Goal: Information Seeking & Learning: Learn about a topic

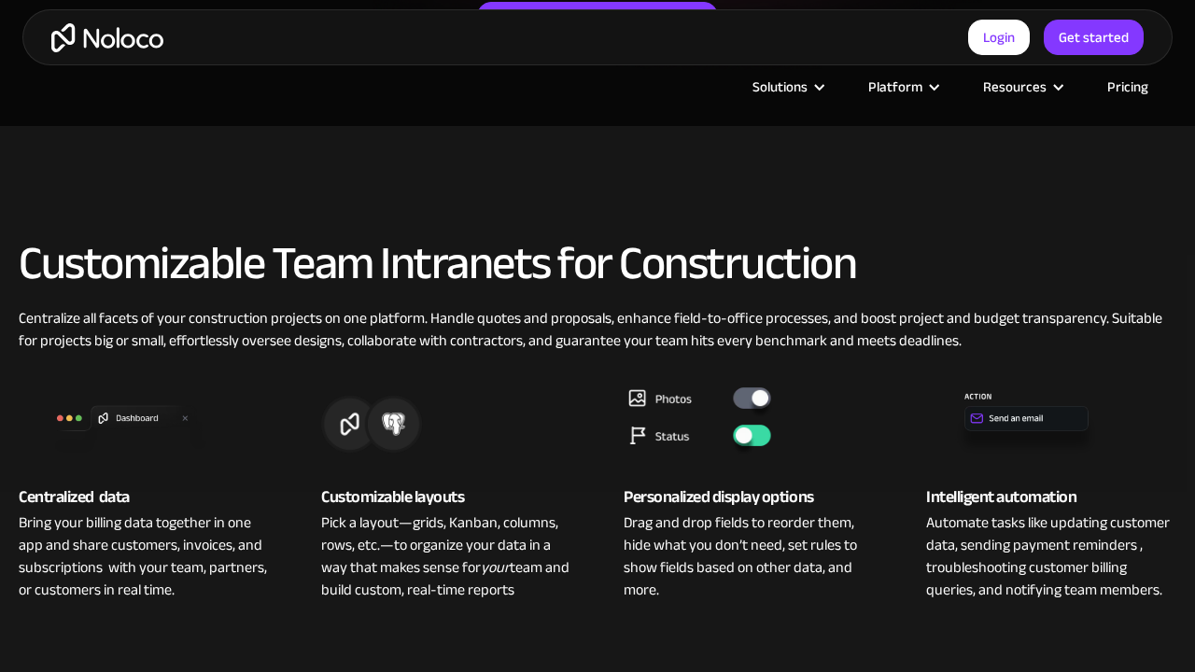
scroll to position [1016, 0]
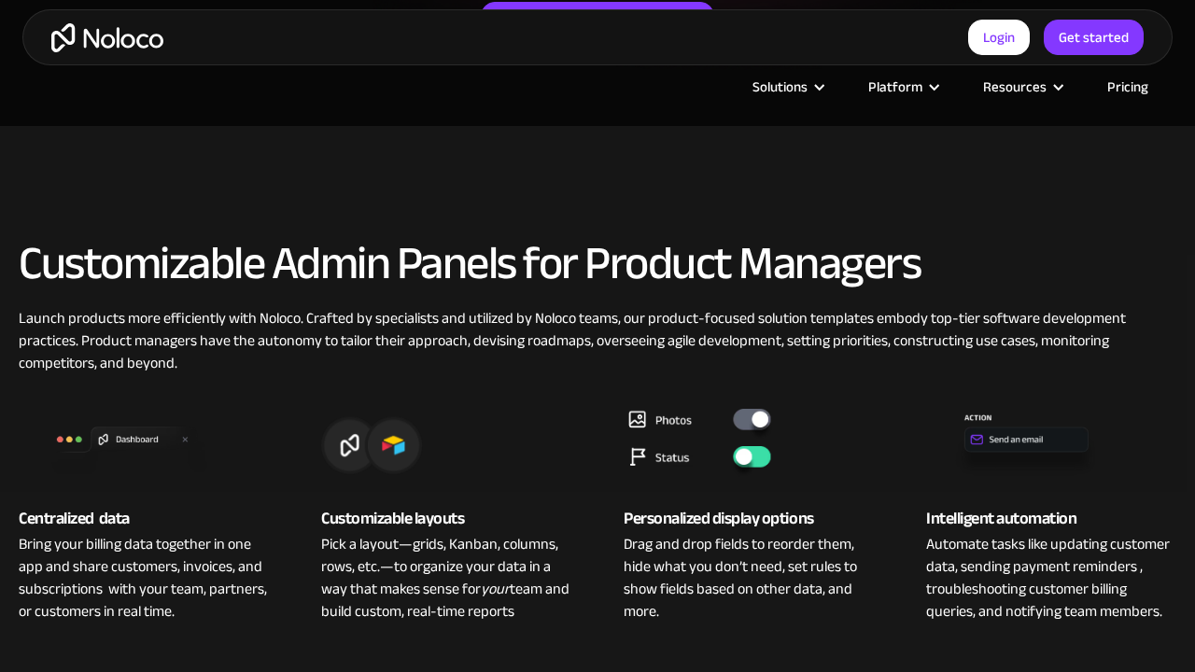
scroll to position [1016, 0]
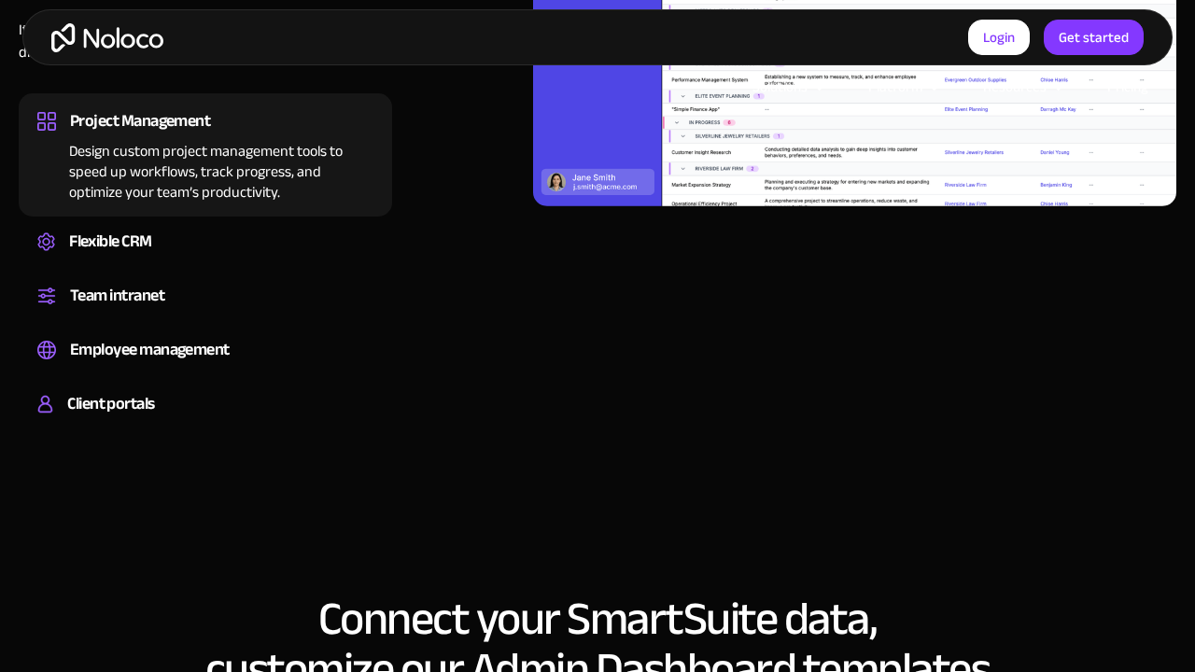
scroll to position [2129, 0]
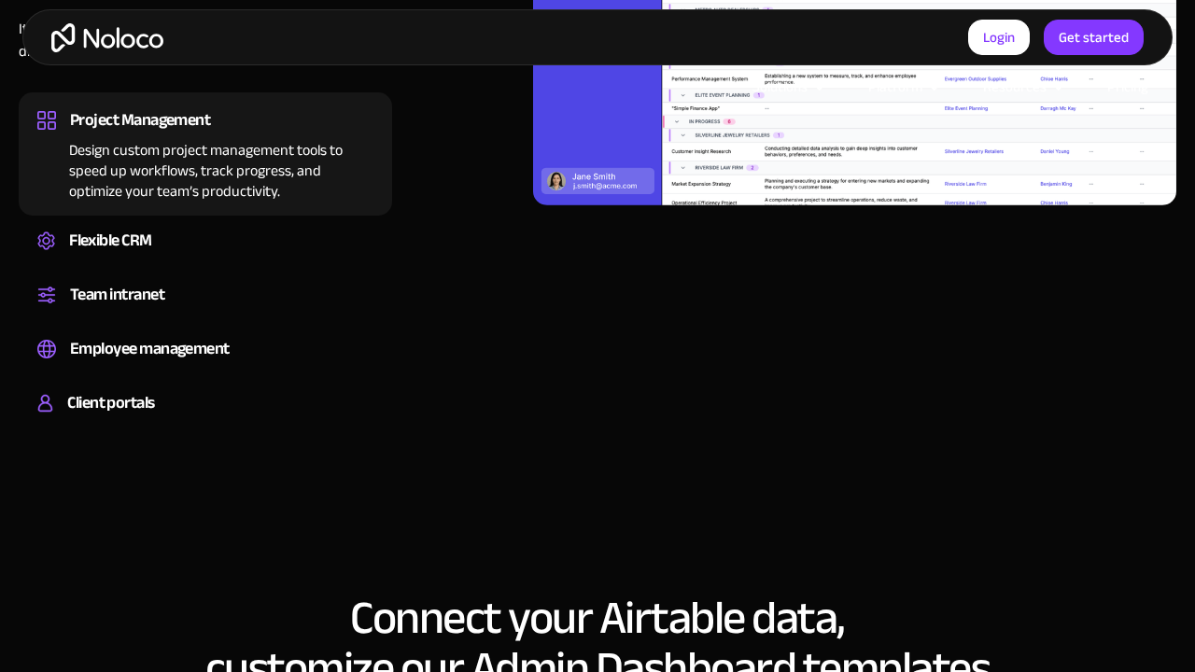
scroll to position [2130, 0]
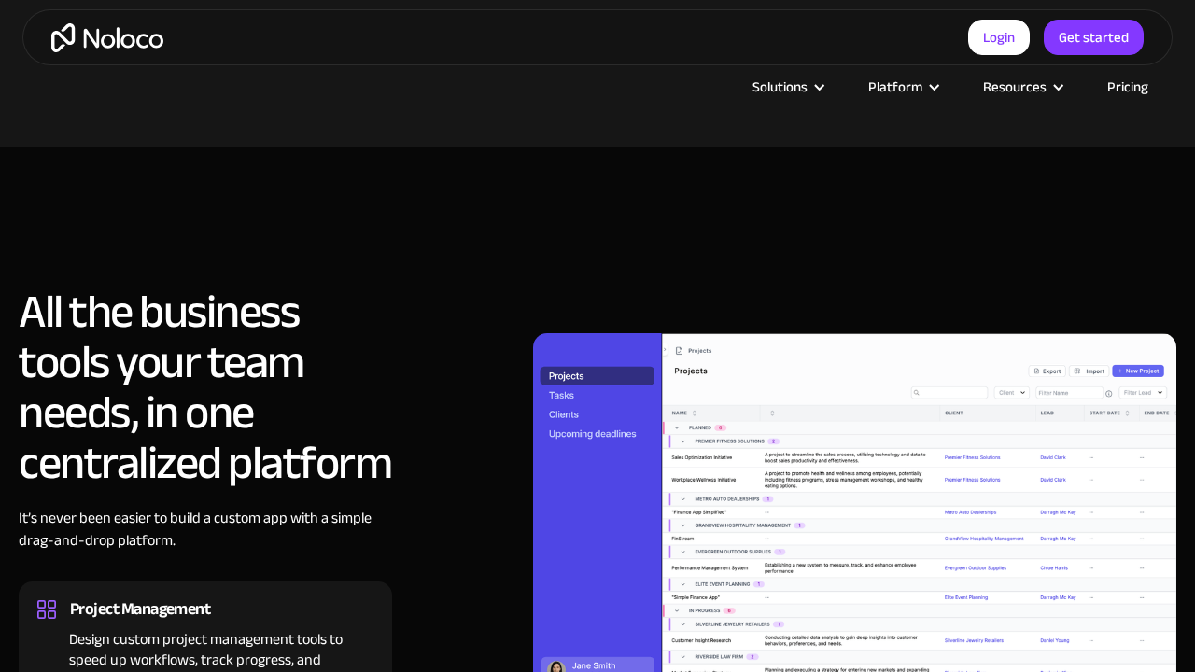
scroll to position [1574, 0]
